Goal: Find contact information

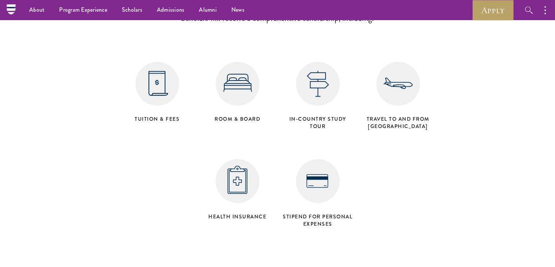
scroll to position [2952, 0]
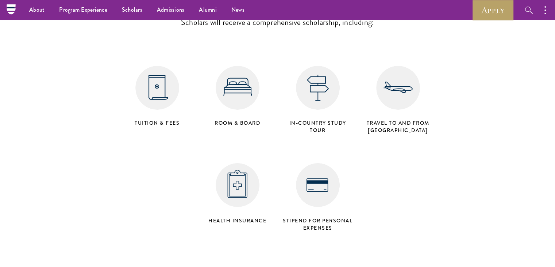
click at [406, 119] on h4 "Travel to and from Beijing" at bounding box center [398, 126] width 73 height 15
click at [408, 119] on h4 "Travel to and from Beijing" at bounding box center [398, 126] width 73 height 15
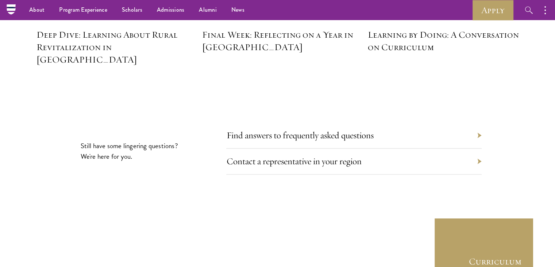
scroll to position [3363, 0]
click at [308, 156] on link "Contact a representative in your region" at bounding box center [299, 161] width 135 height 11
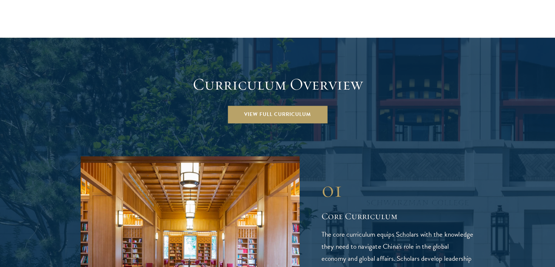
scroll to position [1025, 0]
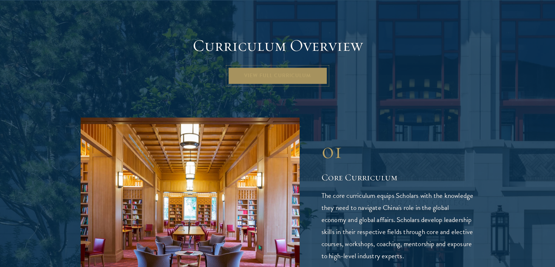
click at [295, 67] on link "View Full Curriculum" at bounding box center [278, 76] width 100 height 18
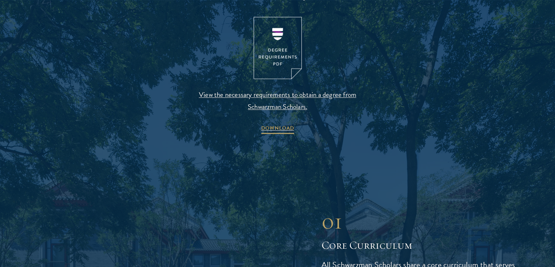
scroll to position [799, 0]
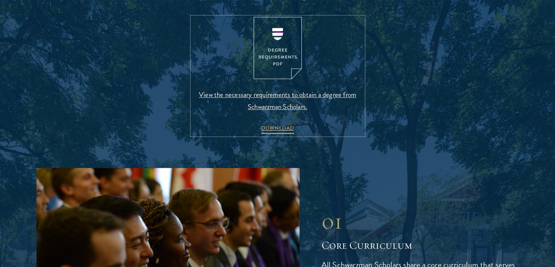
click at [253, 129] on link "View the necessary requirements to obtain a degree from Schwarzman Scholars. DO…" at bounding box center [278, 76] width 172 height 118
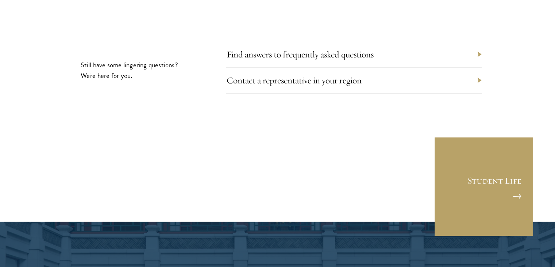
scroll to position [4130, 0]
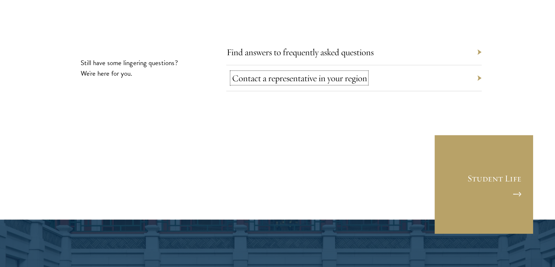
click at [299, 72] on link "Contact a representative in your region" at bounding box center [299, 77] width 135 height 11
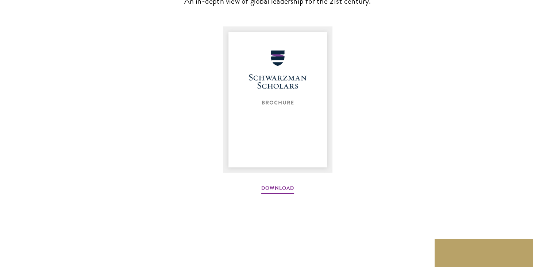
scroll to position [1000, 0]
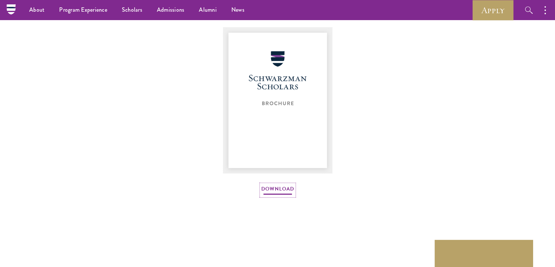
click at [271, 190] on link "Download" at bounding box center [277, 189] width 33 height 11
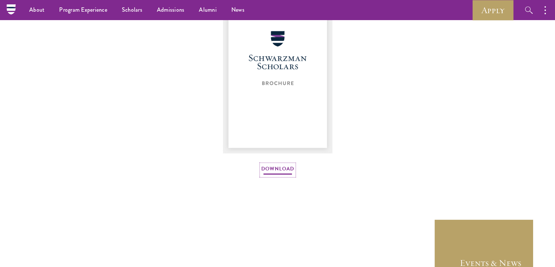
scroll to position [1113, 0]
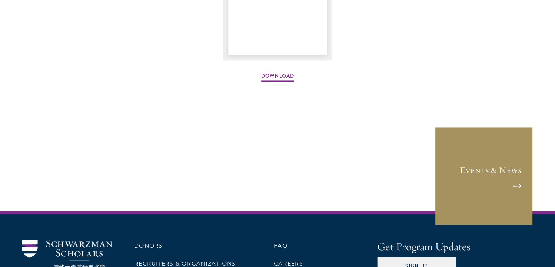
click at [499, 179] on link "Events & News" at bounding box center [484, 175] width 99 height 99
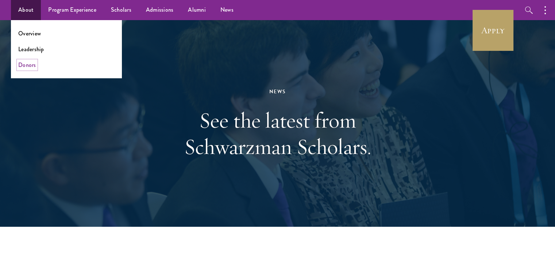
click at [30, 66] on link "Donors" at bounding box center [27, 65] width 18 height 8
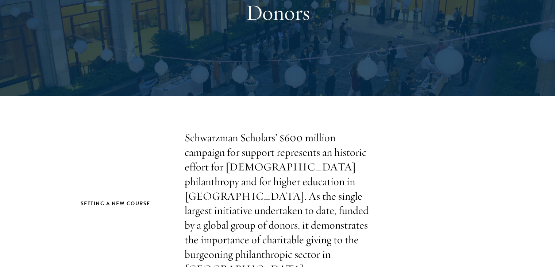
scroll to position [101, 0]
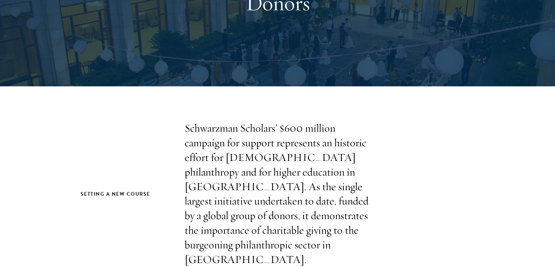
click at [222, 130] on p "Schwarzman Scholars’ $600 million campaign for support represents an historic e…" at bounding box center [278, 194] width 186 height 146
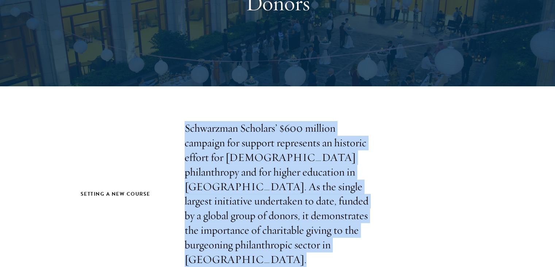
drag, startPoint x: 222, startPoint y: 130, endPoint x: 202, endPoint y: 123, distance: 21.6
click at [202, 123] on p "Schwarzman Scholars’ $600 million campaign for support represents an historic e…" at bounding box center [278, 194] width 186 height 146
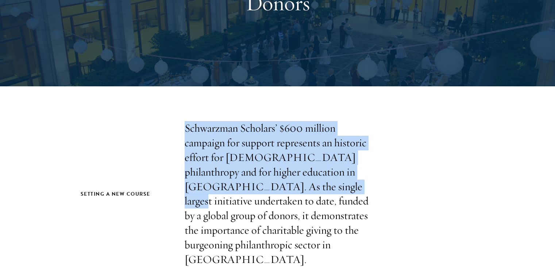
drag, startPoint x: 202, startPoint y: 123, endPoint x: 320, endPoint y: 195, distance: 138.0
click at [320, 195] on p "Schwarzman Scholars’ $600 million campaign for support represents an historic e…" at bounding box center [278, 194] width 186 height 146
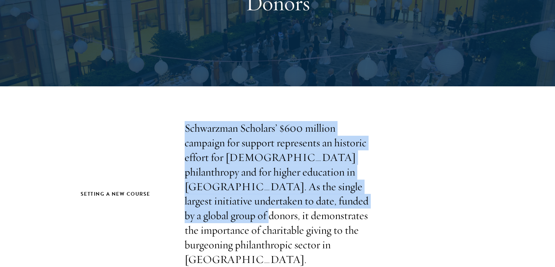
click at [320, 195] on p "Schwarzman Scholars’ $600 million campaign for support represents an historic e…" at bounding box center [278, 194] width 186 height 146
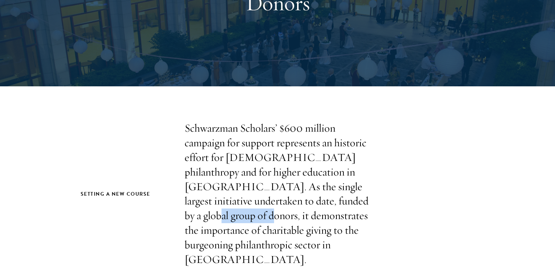
click at [320, 195] on p "Schwarzman Scholars’ $600 million campaign for support represents an historic e…" at bounding box center [278, 194] width 186 height 146
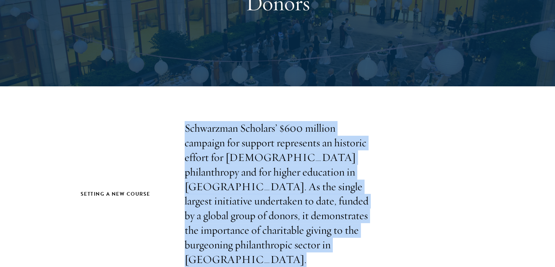
drag, startPoint x: 320, startPoint y: 195, endPoint x: 265, endPoint y: 186, distance: 55.5
click at [265, 186] on p "Schwarzman Scholars’ $600 million campaign for support represents an historic e…" at bounding box center [278, 194] width 186 height 146
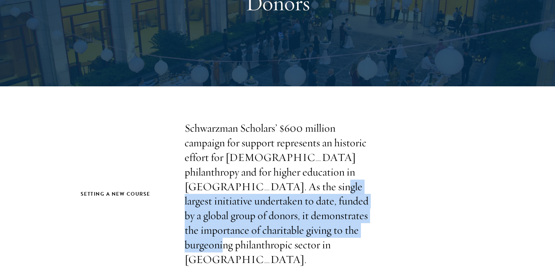
drag, startPoint x: 265, startPoint y: 186, endPoint x: 316, endPoint y: 233, distance: 69.5
click at [316, 233] on p "Schwarzman Scholars’ $600 million campaign for support represents an historic e…" at bounding box center [278, 194] width 186 height 146
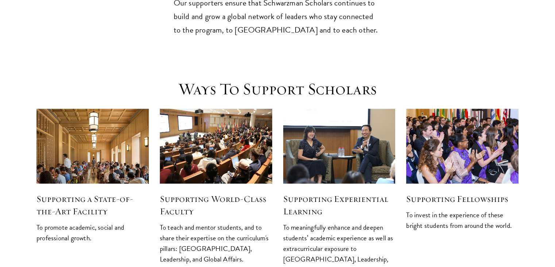
scroll to position [936, 0]
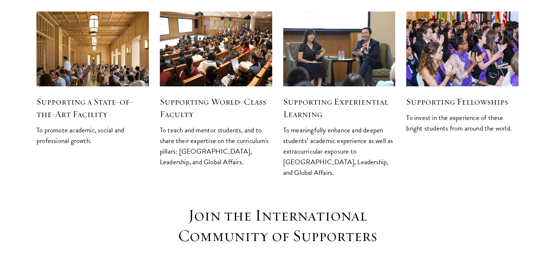
click at [175, 125] on p "To teach and mentor students, and to share their expertise on the curriculum's …" at bounding box center [216, 146] width 112 height 42
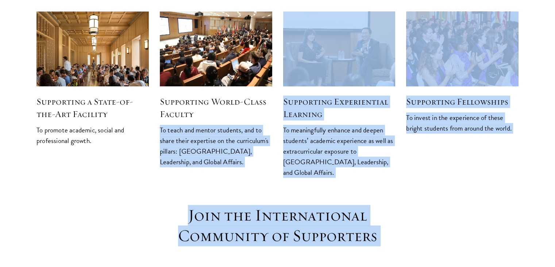
drag, startPoint x: 175, startPoint y: 98, endPoint x: 256, endPoint y: 180, distance: 114.6
click at [256, 205] on h1 "Join the International Community of Supporters" at bounding box center [277, 225] width 263 height 41
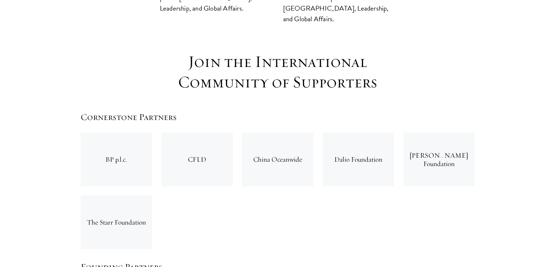
scroll to position [1095, 0]
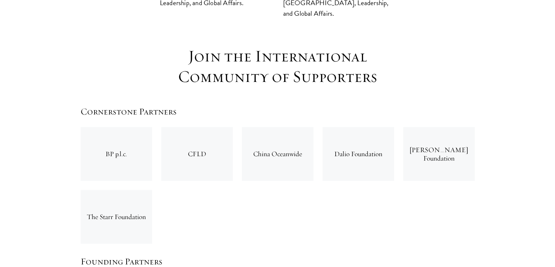
click at [114, 127] on div "BP p.l.c." at bounding box center [117, 154] width 72 height 54
drag, startPoint x: 114, startPoint y: 115, endPoint x: 233, endPoint y: 125, distance: 119.1
click at [233, 125] on div "BP p.l.c. CFLD China Oceanwide Dalio Foundation Masayoshi Son Foundation The St…" at bounding box center [278, 185] width 404 height 126
click at [233, 125] on div "CFLD" at bounding box center [197, 153] width 81 height 63
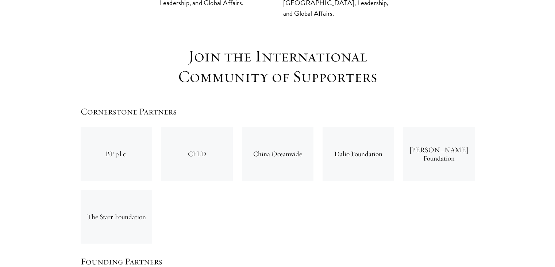
click at [233, 125] on div "CFLD" at bounding box center [197, 153] width 81 height 63
drag, startPoint x: 233, startPoint y: 125, endPoint x: 232, endPoint y: 170, distance: 44.9
click at [232, 170] on div "BP p.l.c. CFLD China Oceanwide Dalio Foundation Masayoshi Son Foundation The St…" at bounding box center [278, 185] width 404 height 126
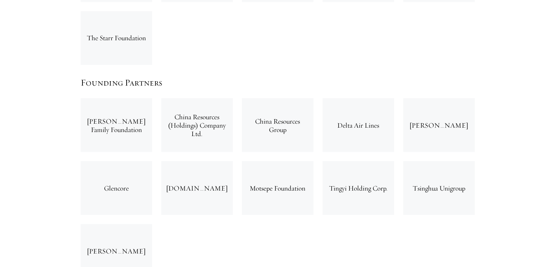
scroll to position [1278, 0]
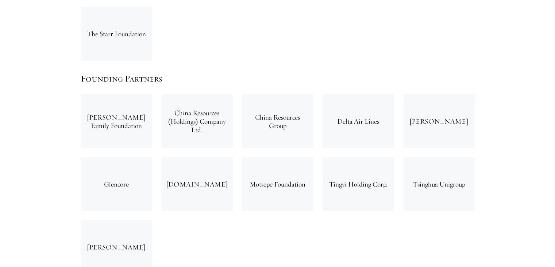
click at [95, 94] on div "Chan Soon-Shiong Family Foundation" at bounding box center [117, 121] width 72 height 54
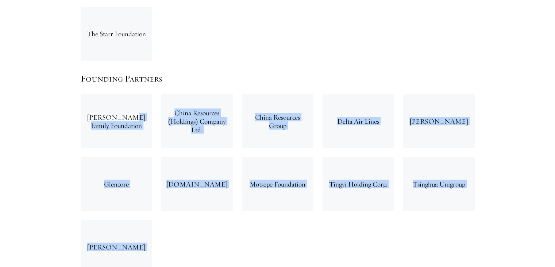
drag, startPoint x: 95, startPoint y: 67, endPoint x: 125, endPoint y: 213, distance: 149.0
click at [125, 213] on div "Chan Soon-Shiong Family Foundation China Resources (Holdings) Company Ltd. Chin…" at bounding box center [278, 183] width 404 height 188
click at [125, 219] on div "Yad Hanadiv" at bounding box center [117, 246] width 72 height 54
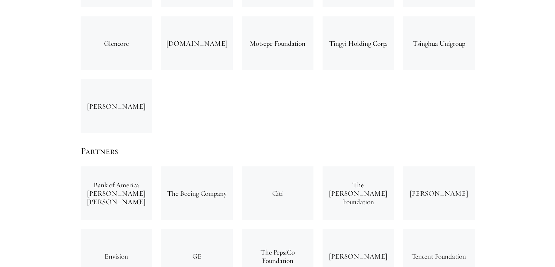
scroll to position [1420, 0]
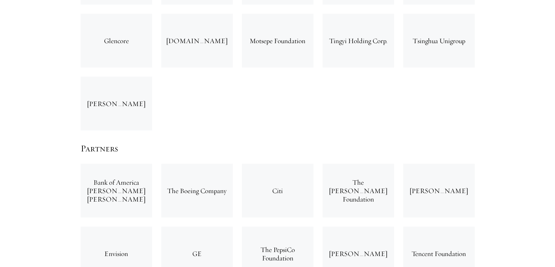
click at [97, 164] on div "Bank of America Merrill Lynch" at bounding box center [117, 191] width 72 height 54
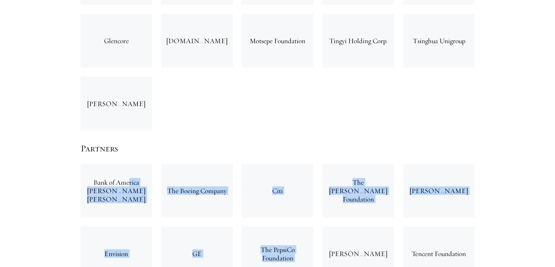
drag, startPoint x: 97, startPoint y: 141, endPoint x: 244, endPoint y: 208, distance: 161.9
click at [244, 208] on div "Bank of America Merrill Lynch The Boeing Company Citi The D.H. Chen Foundation …" at bounding box center [278, 253] width 404 height 188
click at [244, 226] on div "The PepsiCo Foundation" at bounding box center [278, 253] width 72 height 54
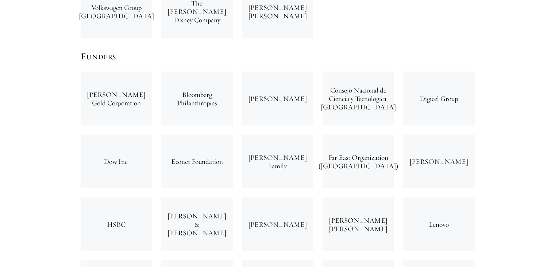
scroll to position [1725, 0]
click at [110, 72] on div "Barrick Gold Corporation" at bounding box center [117, 99] width 72 height 54
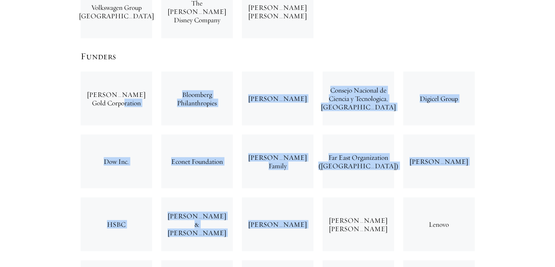
drag, startPoint x: 110, startPoint y: 60, endPoint x: 303, endPoint y: 227, distance: 255.0
click at [303, 227] on div "Barrick Gold Corporation Bloomberg Philanthropies Chinh Chu Consejo Nacional de…" at bounding box center [278, 255] width 404 height 377
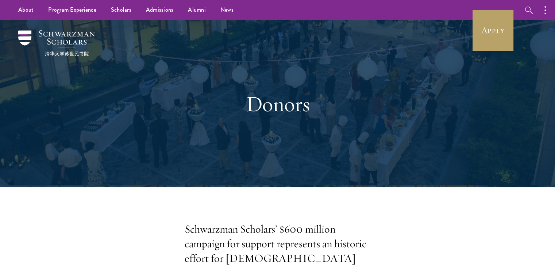
scroll to position [0, 0]
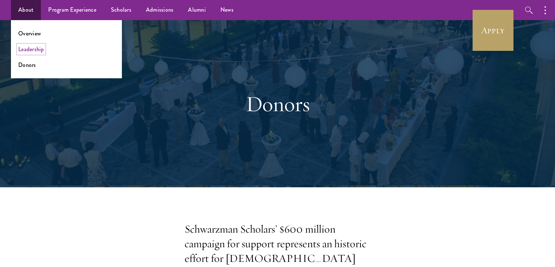
click at [38, 50] on link "Leadership" at bounding box center [31, 49] width 26 height 8
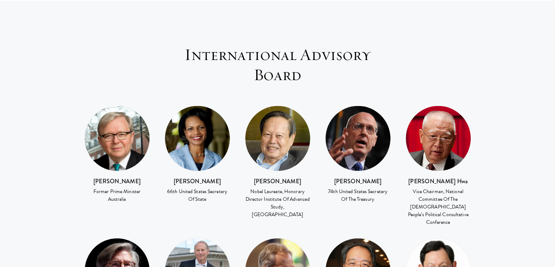
scroll to position [982, 0]
click at [327, 133] on div "[PERSON_NAME] 74th United States Secretary Of The Treasury" at bounding box center [358, 154] width 66 height 98
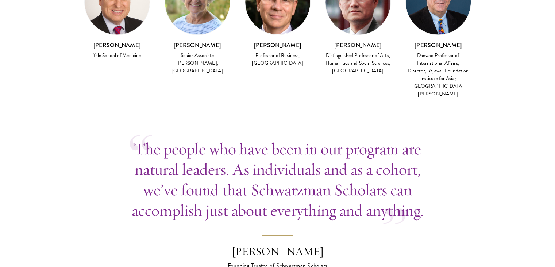
scroll to position [2067, 0]
click at [224, 138] on p "The people who have been in our program are natural leaders. As individuals and…" at bounding box center [278, 179] width 296 height 82
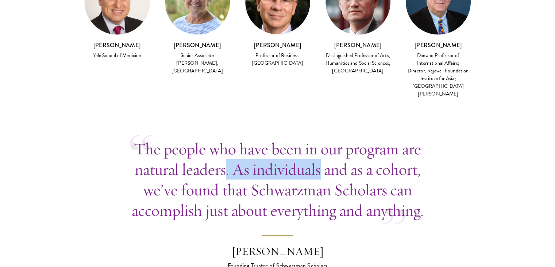
drag, startPoint x: 224, startPoint y: 87, endPoint x: 270, endPoint y: 94, distance: 46.5
click at [270, 138] on p "The people who have been in our program are natural leaders. As individuals and…" at bounding box center [278, 179] width 296 height 82
drag, startPoint x: 270, startPoint y: 94, endPoint x: 235, endPoint y: 92, distance: 35.1
click at [235, 138] on p "The people who have been in our program are natural leaders. As individuals and…" at bounding box center [278, 179] width 296 height 82
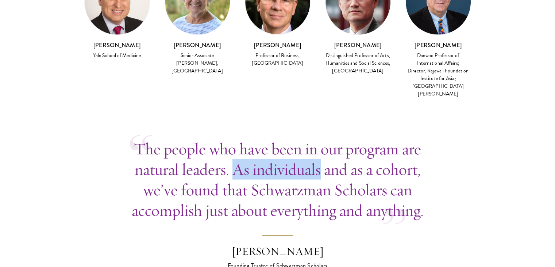
click at [235, 138] on p "The people who have been in our program are natural leaders. As individuals and…" at bounding box center [278, 179] width 296 height 82
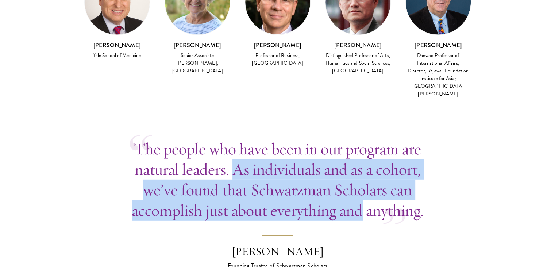
drag, startPoint x: 235, startPoint y: 92, endPoint x: 340, endPoint y: 126, distance: 110.2
click at [340, 138] on p "The people who have been in our program are natural leaders. As individuals and…" at bounding box center [278, 179] width 296 height 82
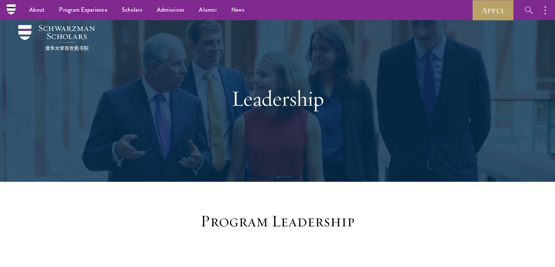
scroll to position [0, 0]
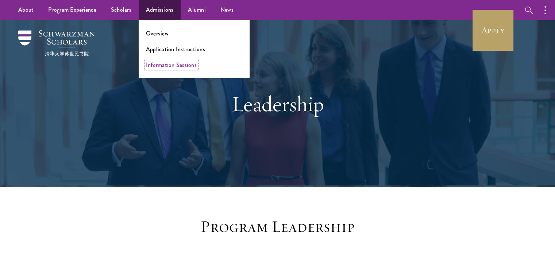
click at [166, 68] on link "Information Sessions" at bounding box center [171, 65] width 51 height 8
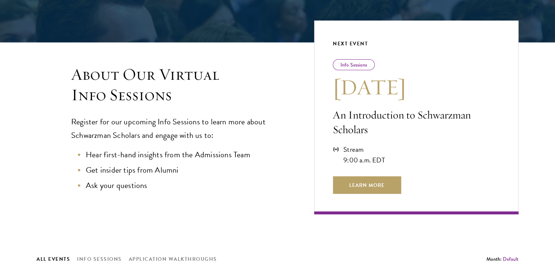
scroll to position [148, 0]
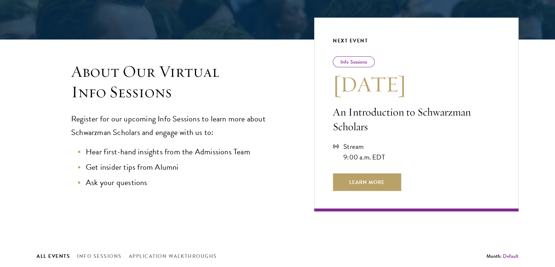
click at [119, 97] on h3 "About Our Virtual Info Sessions" at bounding box center [178, 81] width 214 height 41
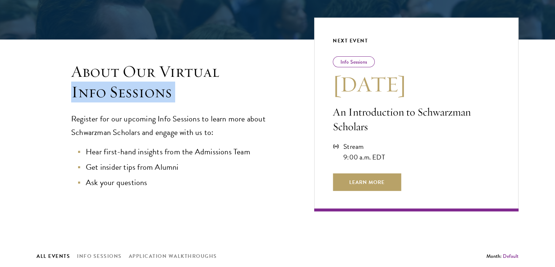
click at [119, 97] on h3 "About Our Virtual Info Sessions" at bounding box center [178, 81] width 214 height 41
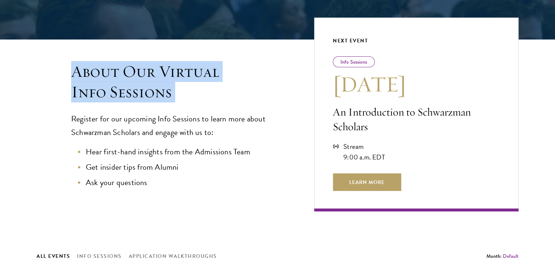
drag, startPoint x: 119, startPoint y: 97, endPoint x: 134, endPoint y: 67, distance: 33.8
click at [134, 67] on h3 "About Our Virtual Info Sessions" at bounding box center [178, 81] width 214 height 41
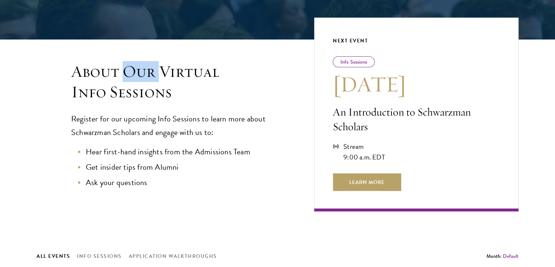
click at [134, 67] on h3 "About Our Virtual Info Sessions" at bounding box center [178, 81] width 214 height 41
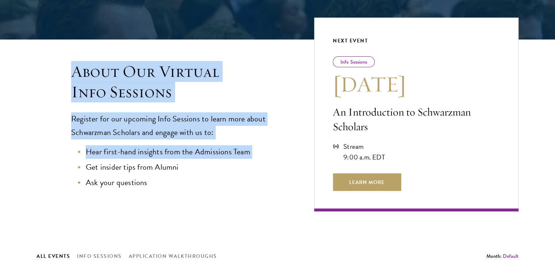
drag, startPoint x: 134, startPoint y: 67, endPoint x: 144, endPoint y: 162, distance: 95.0
click at [144, 162] on div "About Our Virtual Info Sessions Register for our upcoming Info Sessions to lear…" at bounding box center [161, 136] width 249 height 150
click at [144, 162] on li "Get insider tips from Alumni" at bounding box center [182, 167] width 207 height 14
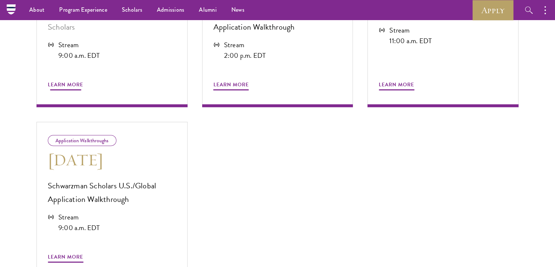
scroll to position [406, 0]
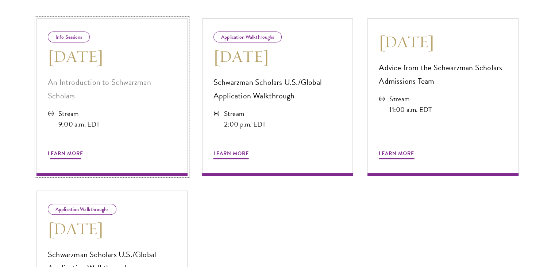
click at [63, 149] on span "Learn More" at bounding box center [65, 154] width 35 height 11
